Goal: Task Accomplishment & Management: Use online tool/utility

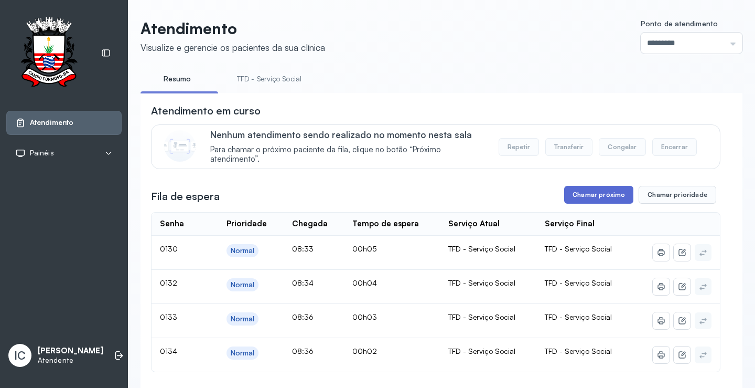
click at [602, 198] on button "Chamar próximo" at bounding box center [598, 195] width 69 height 18
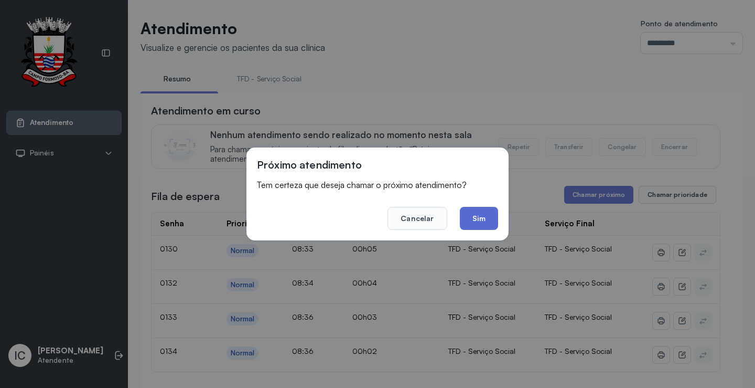
click at [487, 219] on button "Sim" at bounding box center [479, 218] width 38 height 23
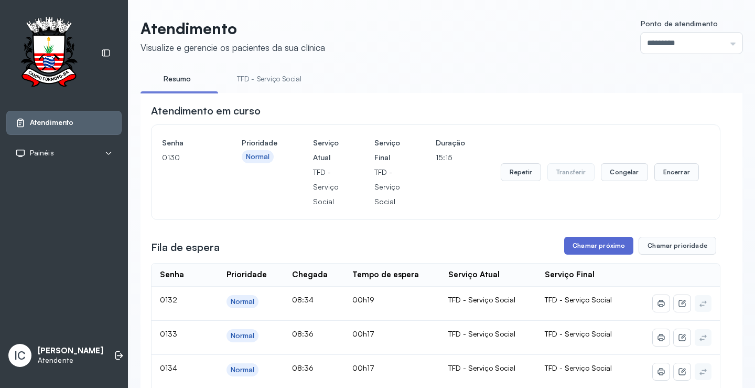
click at [577, 244] on button "Chamar próximo" at bounding box center [598, 246] width 69 height 18
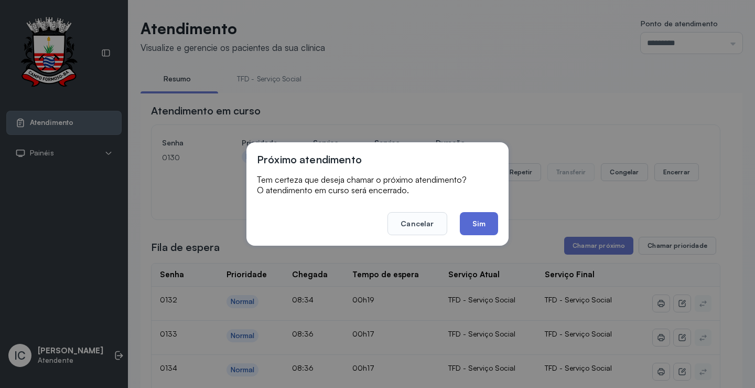
click at [473, 227] on button "Sim" at bounding box center [479, 223] width 38 height 23
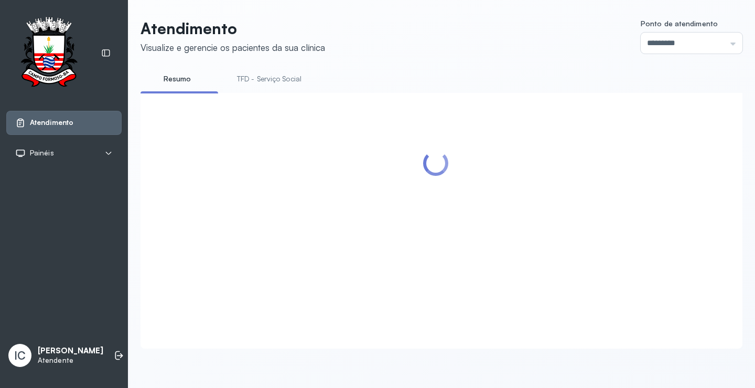
scroll to position [157, 0]
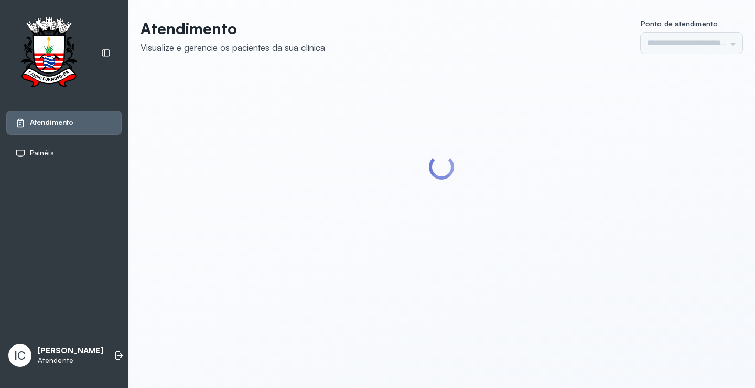
type input "*********"
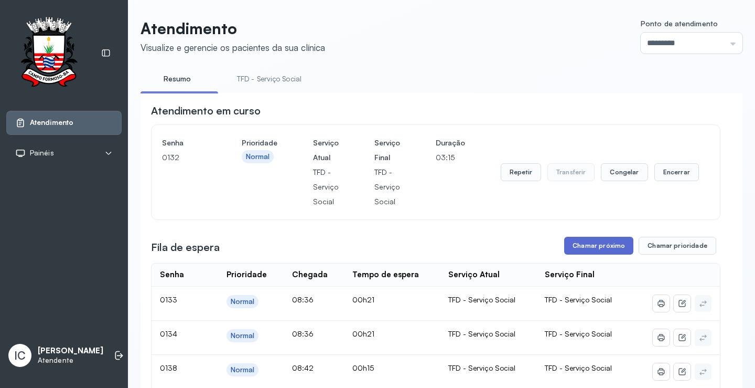
click at [594, 249] on button "Chamar próximo" at bounding box center [598, 246] width 69 height 18
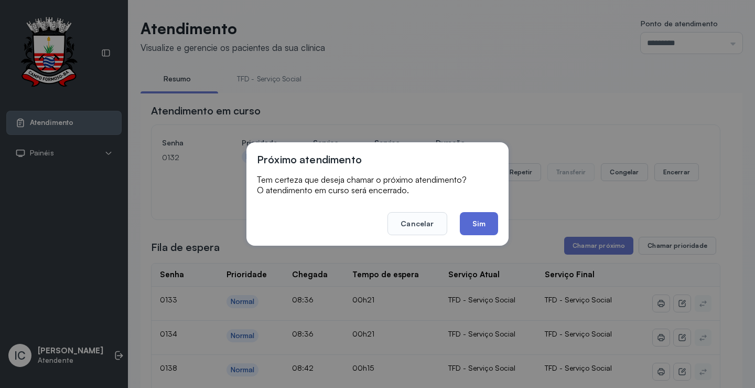
click at [484, 227] on button "Sim" at bounding box center [479, 223] width 38 height 23
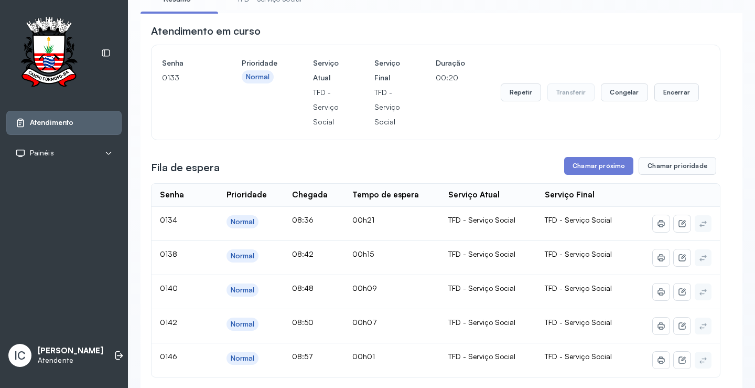
scroll to position [105, 0]
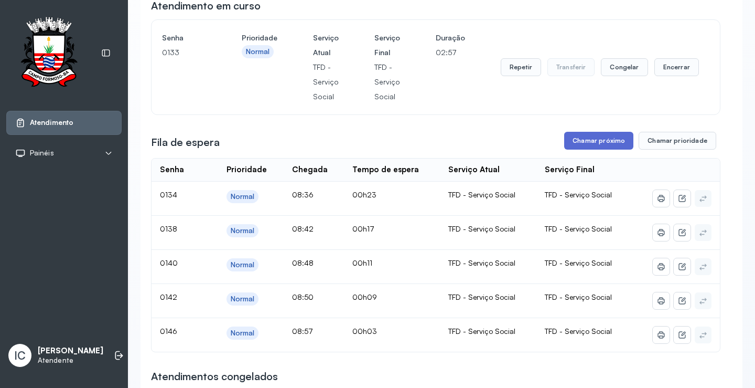
click at [601, 146] on button "Chamar próximo" at bounding box center [598, 141] width 69 height 18
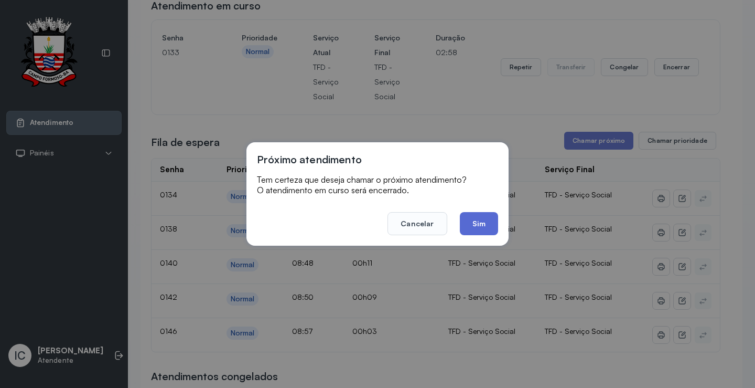
click at [484, 225] on button "Sim" at bounding box center [479, 223] width 38 height 23
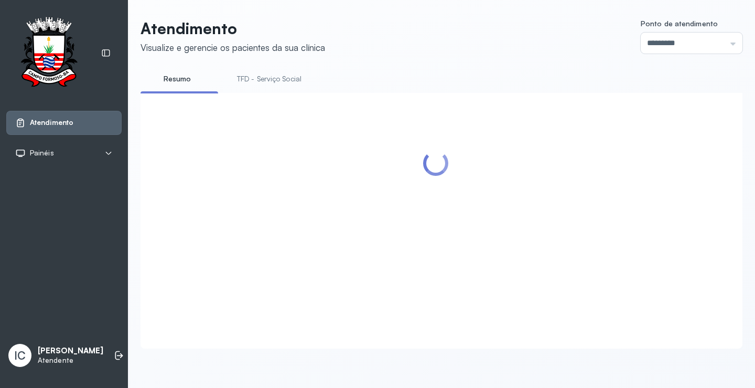
scroll to position [124, 0]
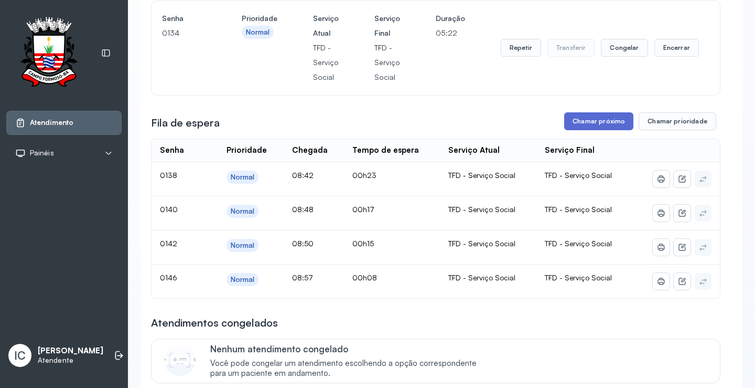
click at [607, 123] on button "Chamar próximo" at bounding box center [598, 121] width 69 height 18
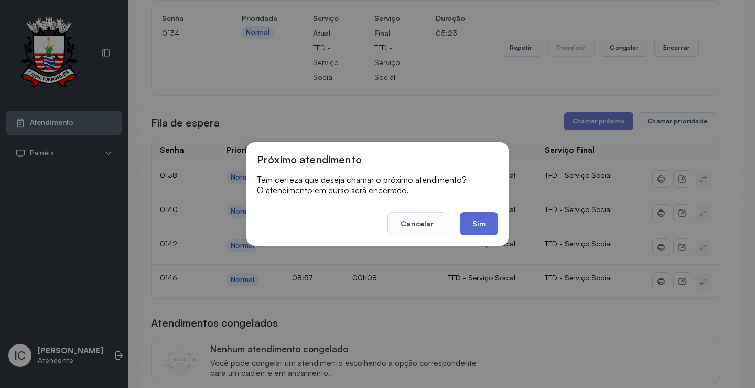
click at [486, 220] on button "Sim" at bounding box center [479, 223] width 38 height 23
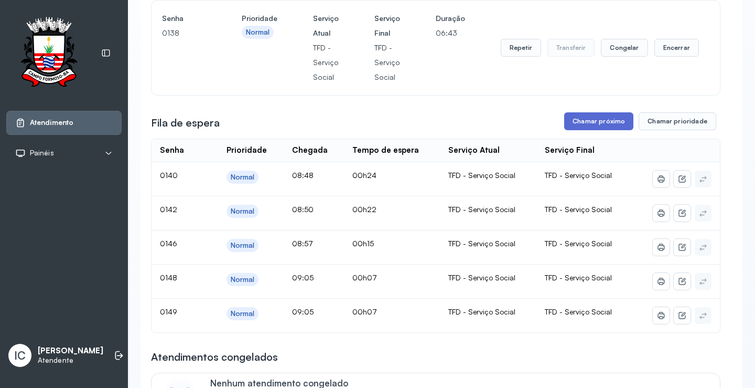
click at [607, 126] on button "Chamar próximo" at bounding box center [598, 121] width 69 height 18
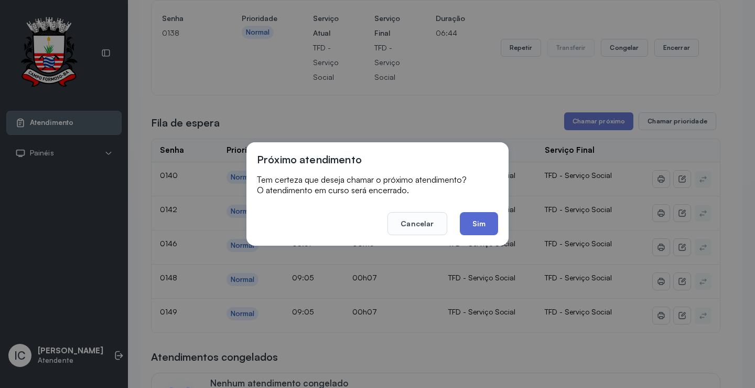
click at [477, 230] on button "Sim" at bounding box center [479, 223] width 38 height 23
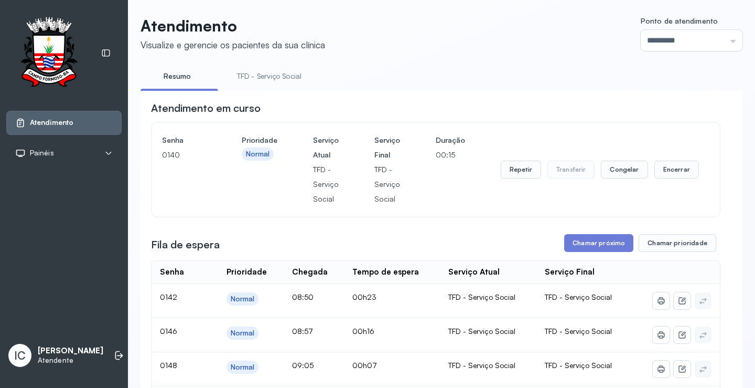
scroll to position [0, 0]
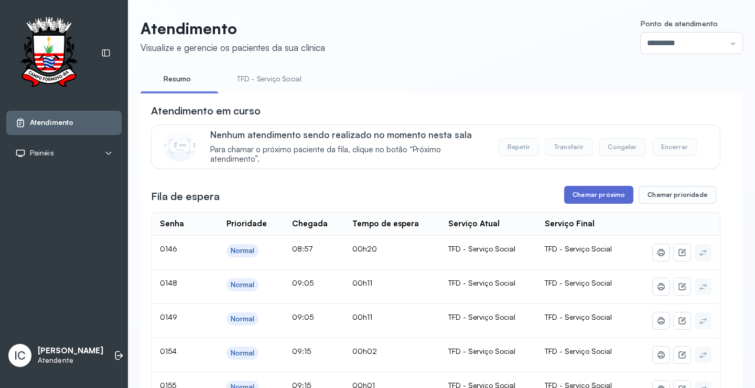
click at [611, 198] on button "Chamar próximo" at bounding box center [598, 195] width 69 height 18
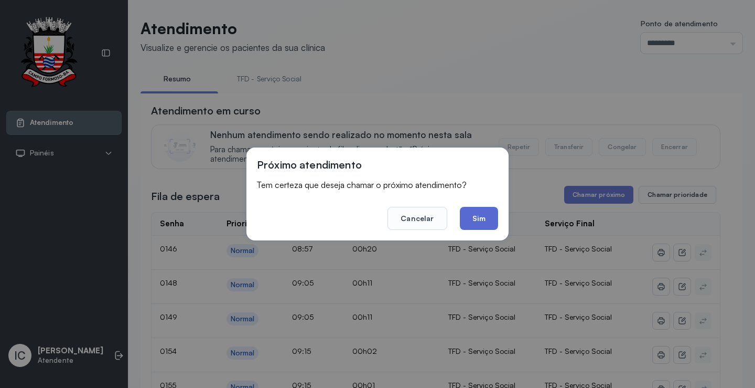
click at [468, 215] on button "Sim" at bounding box center [479, 218] width 38 height 23
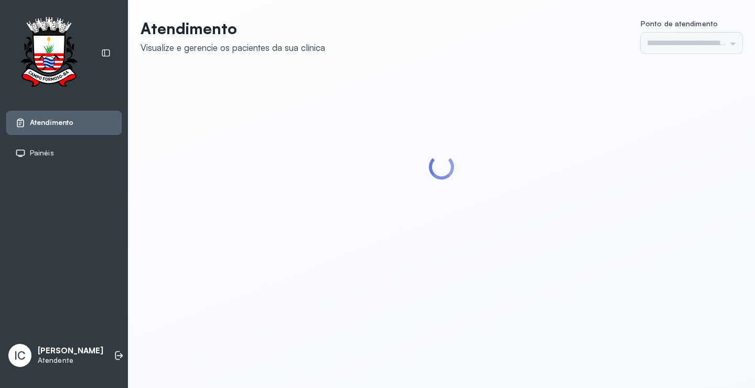
type input "*********"
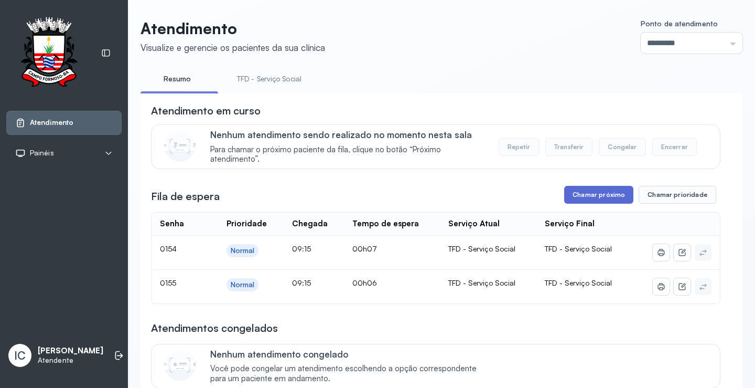
click at [594, 198] on button "Chamar próximo" at bounding box center [598, 195] width 69 height 18
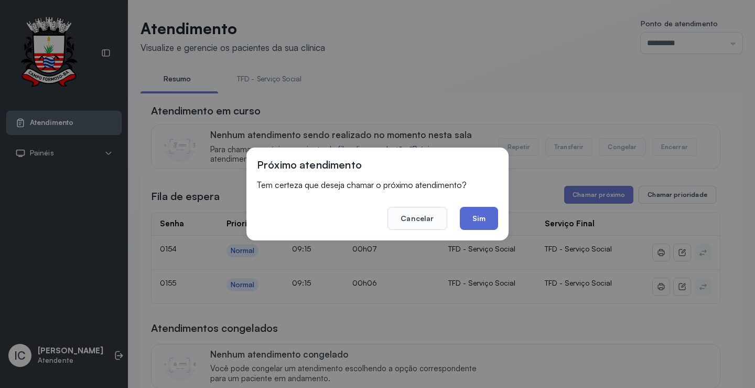
click at [485, 215] on button "Sim" at bounding box center [479, 218] width 38 height 23
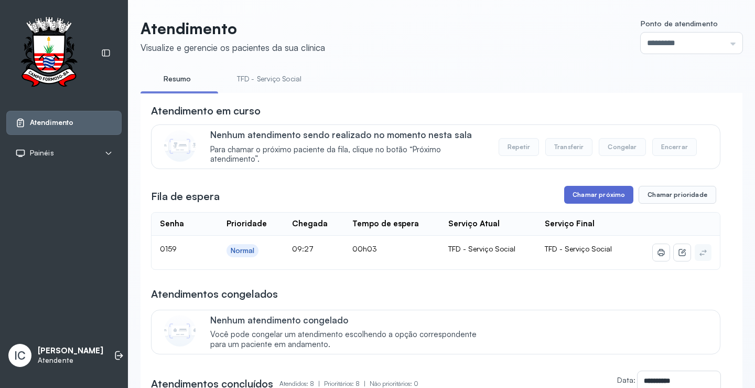
click at [578, 198] on button "Chamar próximo" at bounding box center [598, 195] width 69 height 18
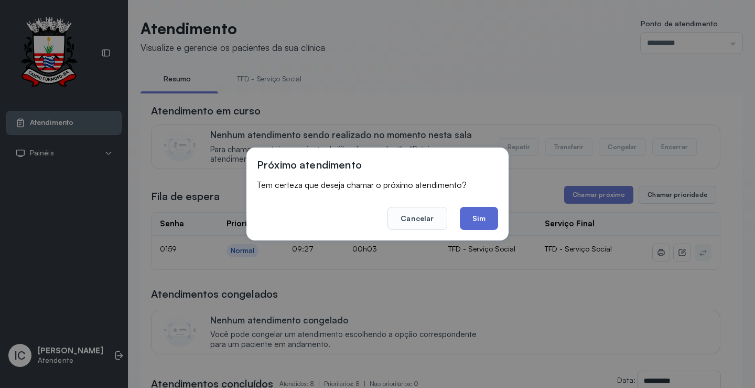
click at [483, 222] on button "Sim" at bounding box center [479, 218] width 38 height 23
